Goal: Task Accomplishment & Management: Manage account settings

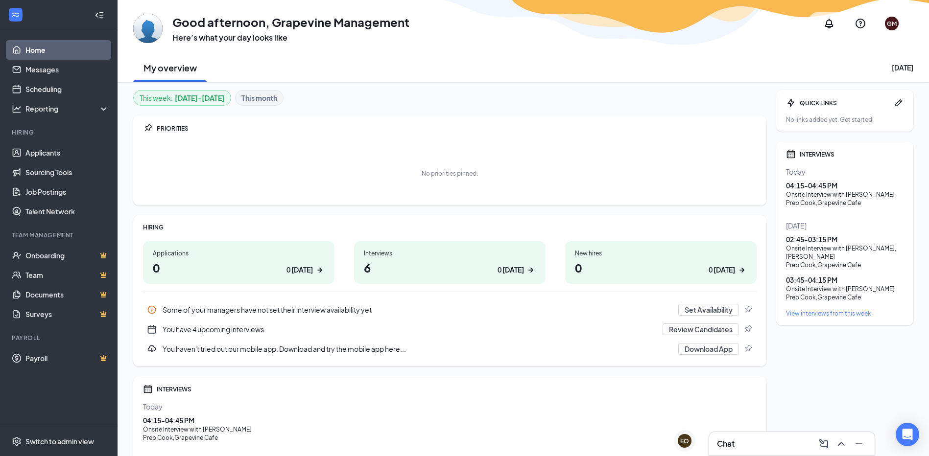
click at [832, 164] on div "INTERVIEWS [DATE] 04:15 - 04:45 PM Onsite Interview with Louisiane [PERSON_NAME…" at bounding box center [844, 234] width 137 height 184
click at [71, 91] on link "Scheduling" at bounding box center [67, 89] width 84 height 20
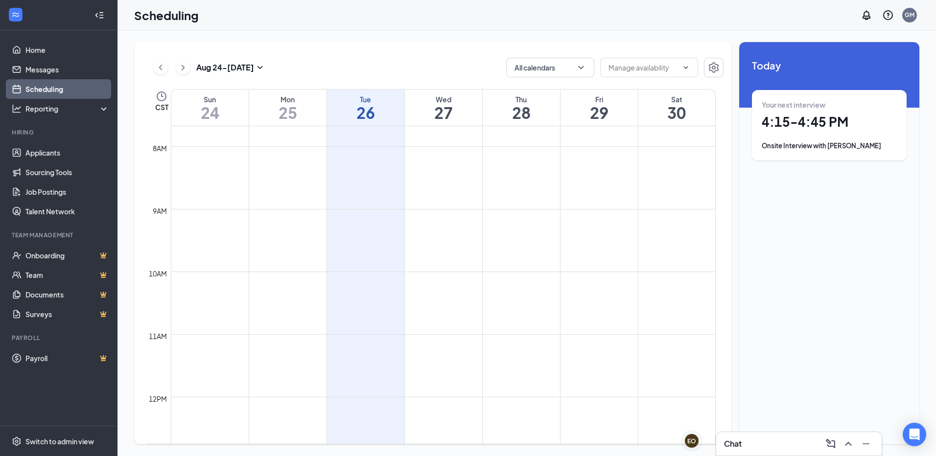
scroll to position [824, 0]
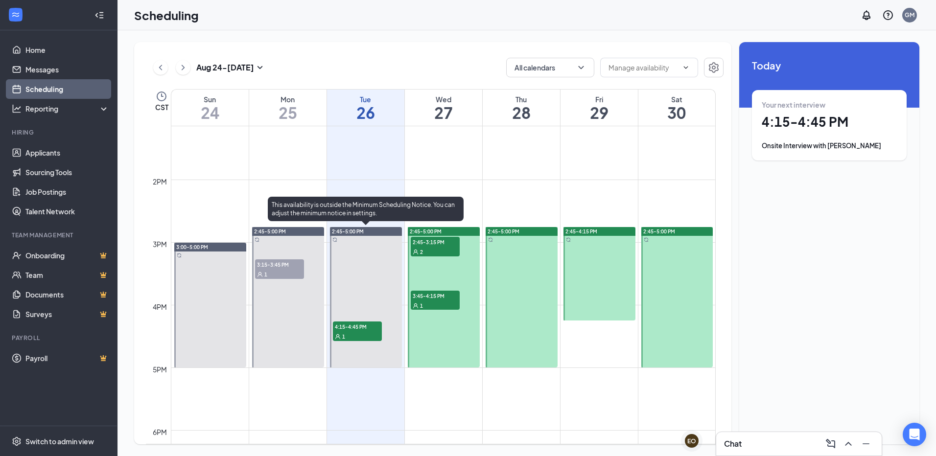
drag, startPoint x: 362, startPoint y: 328, endPoint x: 412, endPoint y: 262, distance: 82.6
click at [362, 328] on span "4:15-4:45 PM" at bounding box center [357, 327] width 49 height 10
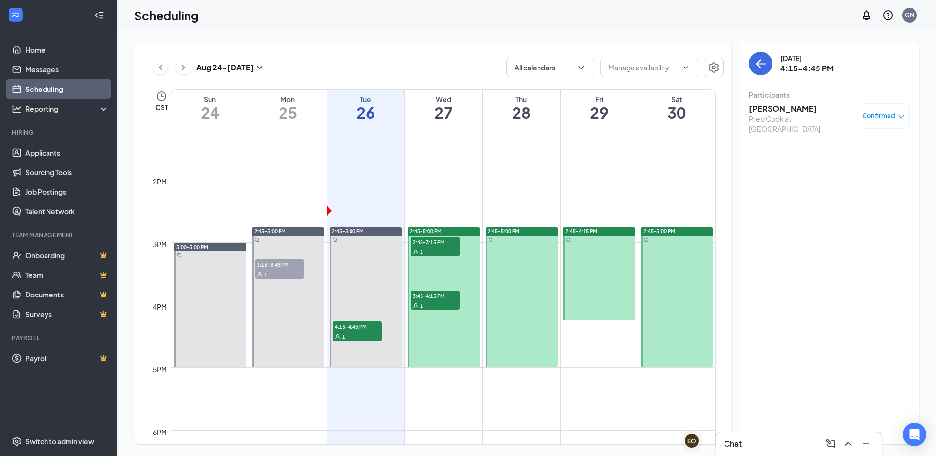
click at [785, 120] on div "Prep Cook at [GEOGRAPHIC_DATA]" at bounding box center [800, 124] width 103 height 20
click at [786, 112] on h3 "[PERSON_NAME]" at bounding box center [800, 108] width 103 height 11
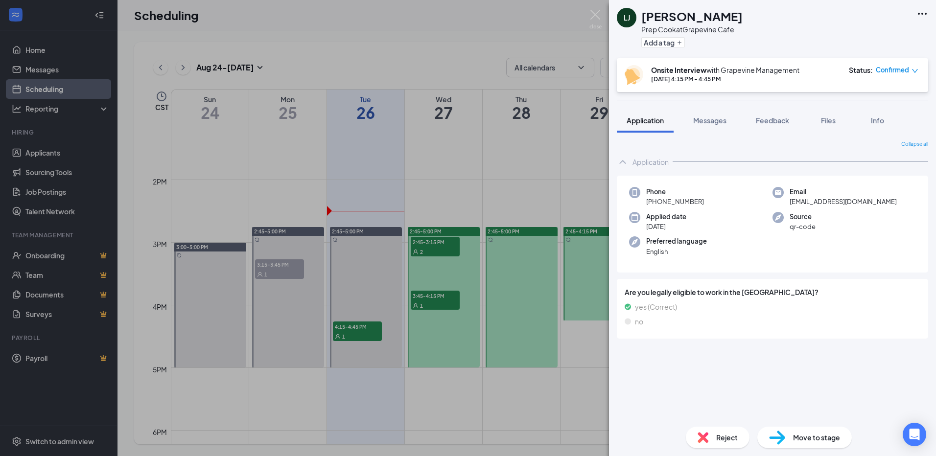
click at [686, 390] on div "Collapse all Application Phone [PHONE_NUMBER] Email [EMAIL_ADDRESS][DOMAIN_NAME…" at bounding box center [772, 280] width 311 height 279
drag, startPoint x: 453, startPoint y: 306, endPoint x: 424, endPoint y: 234, distance: 76.9
click at [452, 303] on div "LJ Louisiane [PERSON_NAME] Prep [PERSON_NAME] at [GEOGRAPHIC_DATA] Add a tag On…" at bounding box center [468, 228] width 936 height 456
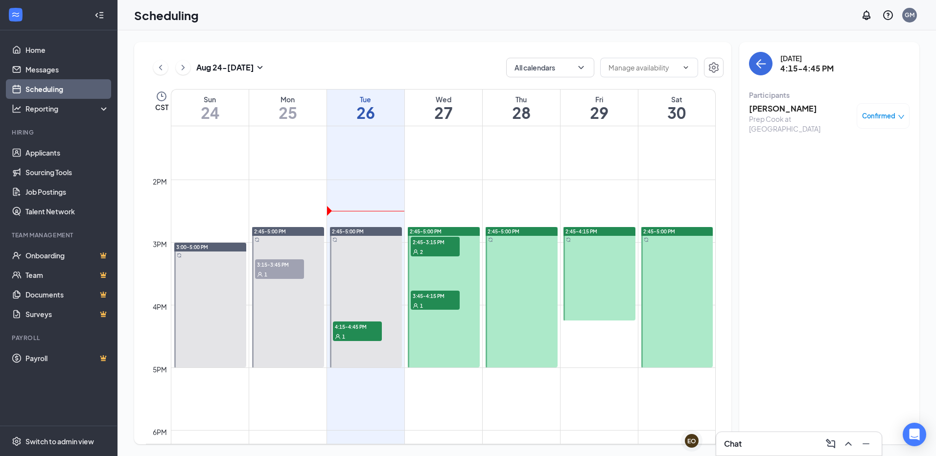
click at [424, 242] on span "2:45-3:15 PM" at bounding box center [435, 242] width 49 height 10
click at [420, 303] on span "1" at bounding box center [421, 306] width 3 height 7
click at [439, 234] on span "2:45-5:00 PM" at bounding box center [426, 231] width 32 height 7
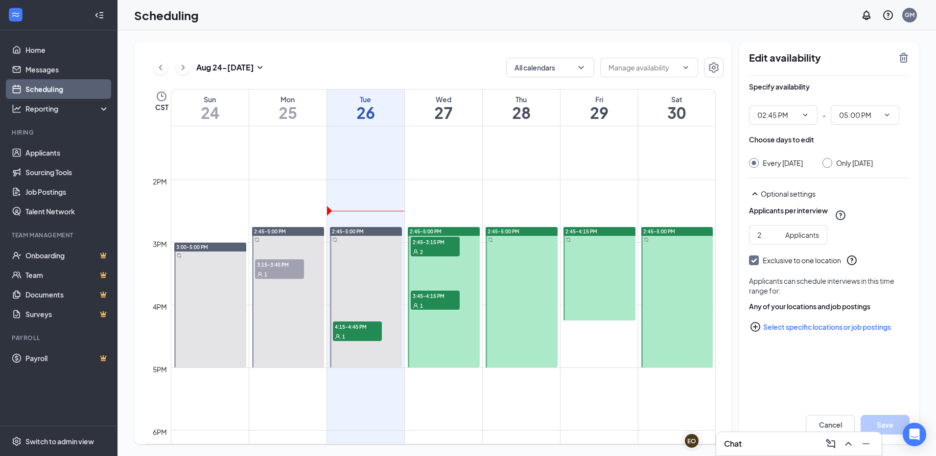
click at [435, 240] on span "2:45-3:15 PM" at bounding box center [435, 242] width 49 height 10
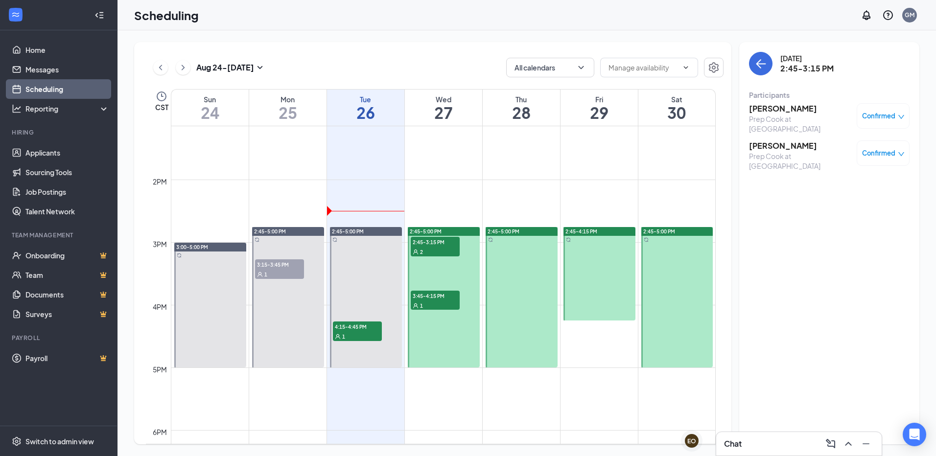
click at [809, 141] on h3 "[PERSON_NAME]" at bounding box center [800, 146] width 103 height 11
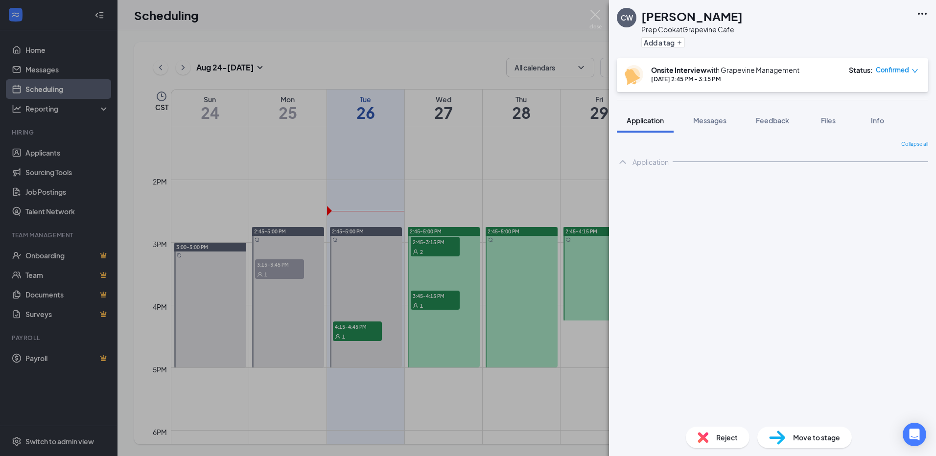
click at [435, 181] on div "CW [PERSON_NAME] Prep Cook at Grapevine Cafe Add a tag Onsite Interview with Gr…" at bounding box center [468, 228] width 936 height 456
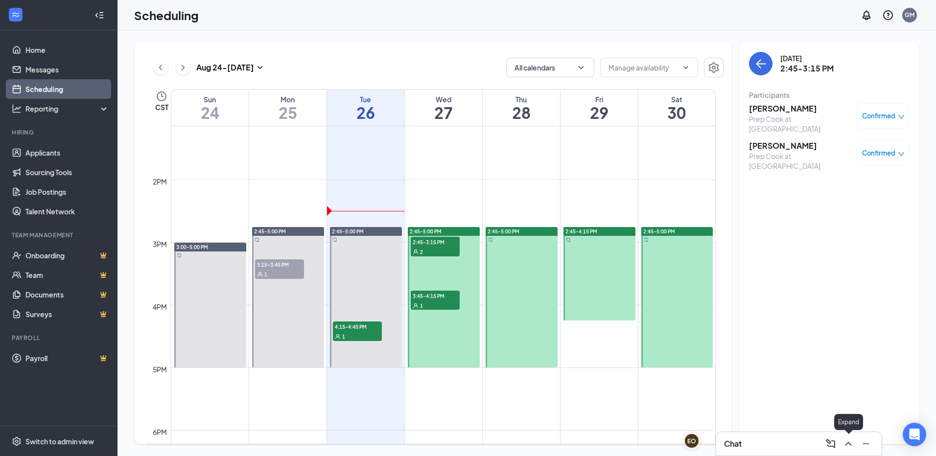
click at [846, 442] on icon "ChevronUp" at bounding box center [849, 444] width 12 height 12
click at [846, 442] on div at bounding box center [799, 453] width 166 height 32
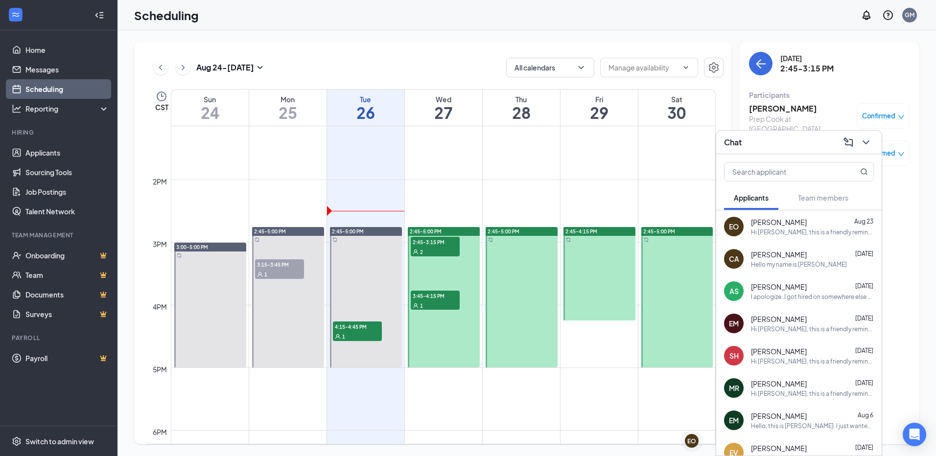
click at [644, 203] on td at bounding box center [443, 203] width 545 height 16
click at [874, 146] on div at bounding box center [866, 143] width 18 height 16
click at [873, 145] on button at bounding box center [866, 143] width 16 height 16
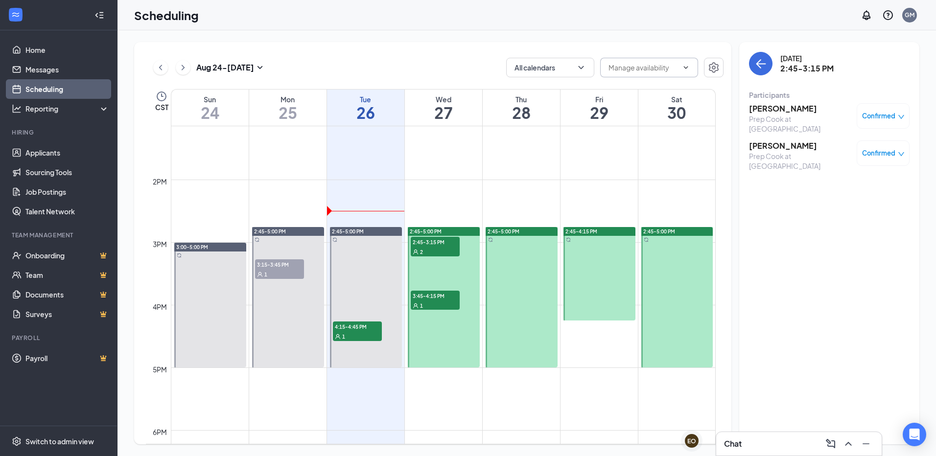
click at [684, 66] on icon "ChevronDown" at bounding box center [686, 68] width 8 height 8
click at [48, 198] on link "Job Postings" at bounding box center [67, 192] width 84 height 20
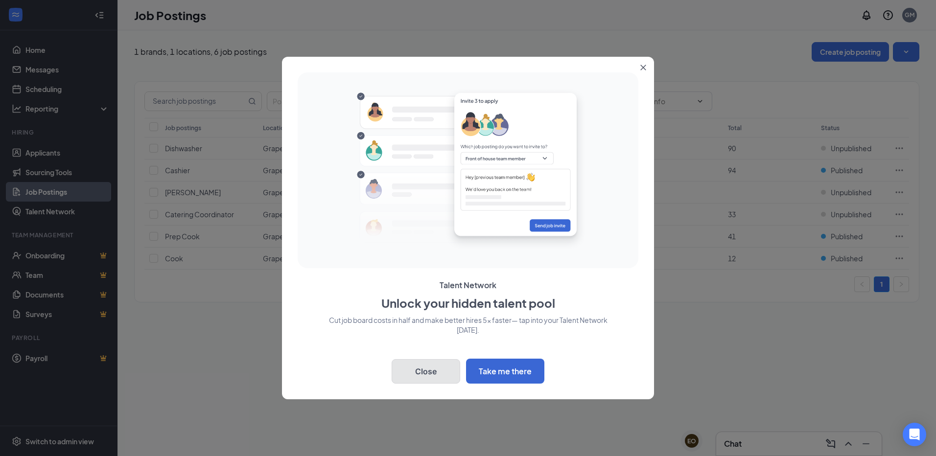
click at [437, 372] on button "Close" at bounding box center [426, 371] width 69 height 24
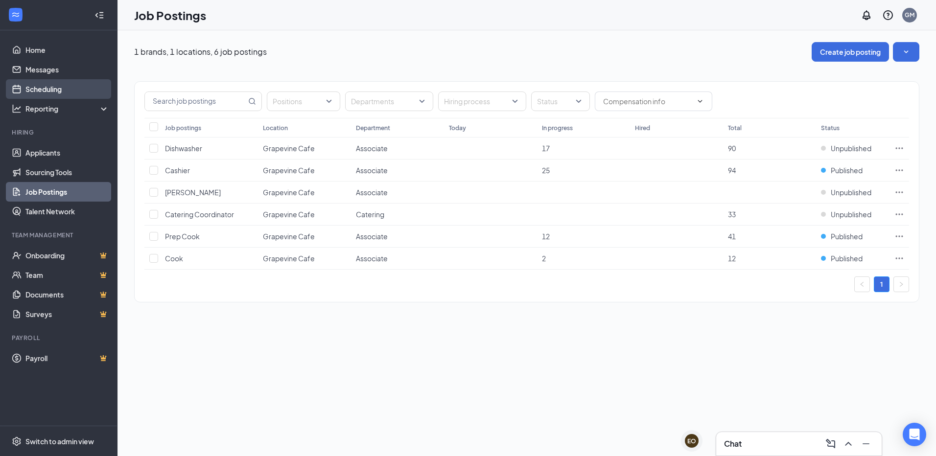
click at [42, 84] on link "Scheduling" at bounding box center [67, 89] width 84 height 20
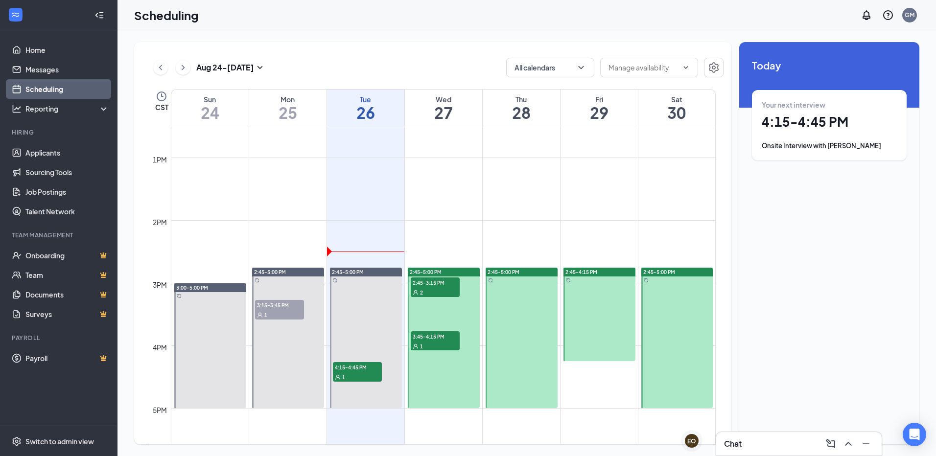
scroll to position [824, 0]
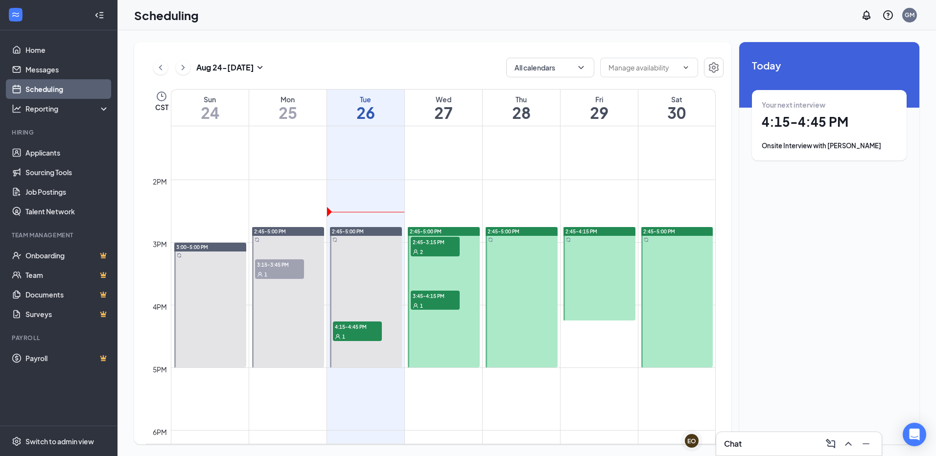
click at [453, 245] on span "2:45-3:15 PM" at bounding box center [435, 242] width 49 height 10
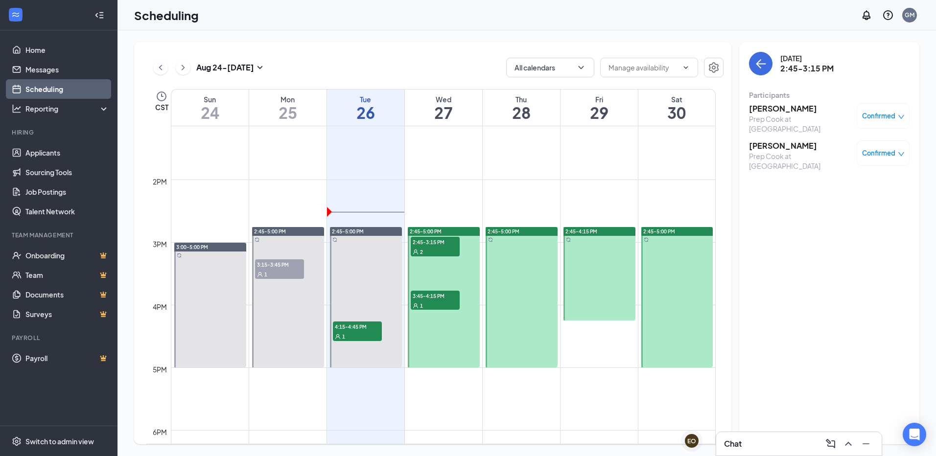
click at [449, 252] on div "2" at bounding box center [435, 252] width 49 height 10
click at [782, 145] on h3 "[PERSON_NAME]" at bounding box center [800, 146] width 103 height 11
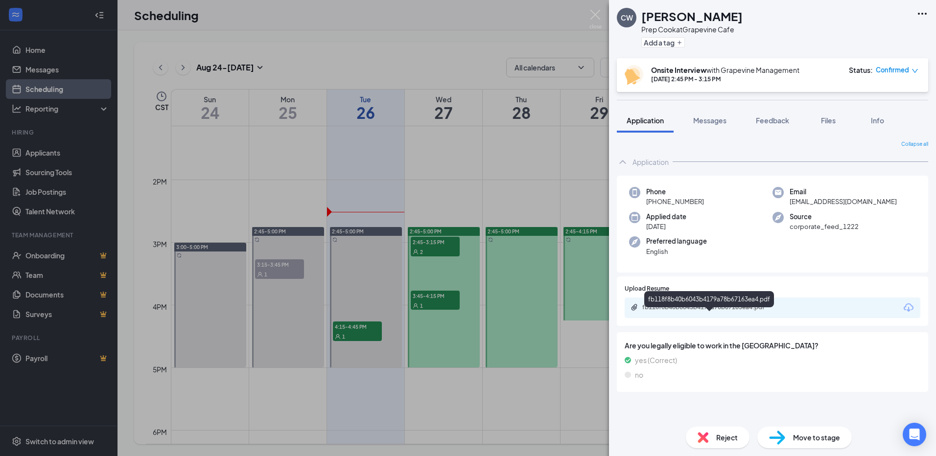
click at [714, 311] on div "fb118f8b40b6043b4179a78b67163ea4.pdf" at bounding box center [709, 301] width 130 height 20
click at [830, 307] on div "Upload Resume fb118f8b40b6043b4179a78b67163ea4.pdf" at bounding box center [773, 302] width 296 height 34
click at [825, 316] on div "fb118f8b40b6043b4179a78b67163ea4.pdf" at bounding box center [773, 308] width 296 height 21
click at [741, 311] on div "fb118f8b40b6043b4179a78b67163ea4.pdf" at bounding box center [711, 308] width 137 height 8
click at [409, 49] on div "CW [PERSON_NAME] Prep Cook at Grapevine Cafe Add a tag Onsite Interview with Gr…" at bounding box center [468, 228] width 936 height 456
